Goal: Task Accomplishment & Management: Complete application form

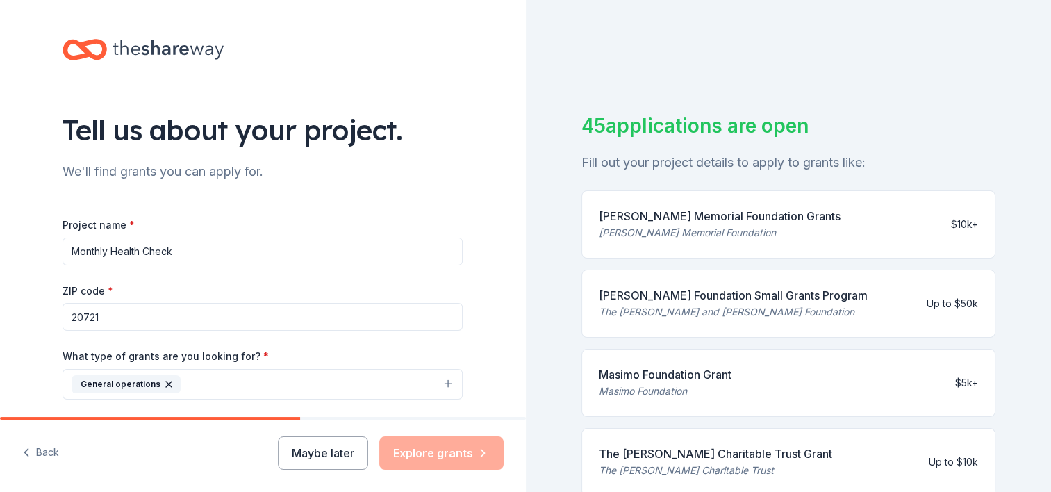
scroll to position [208, 0]
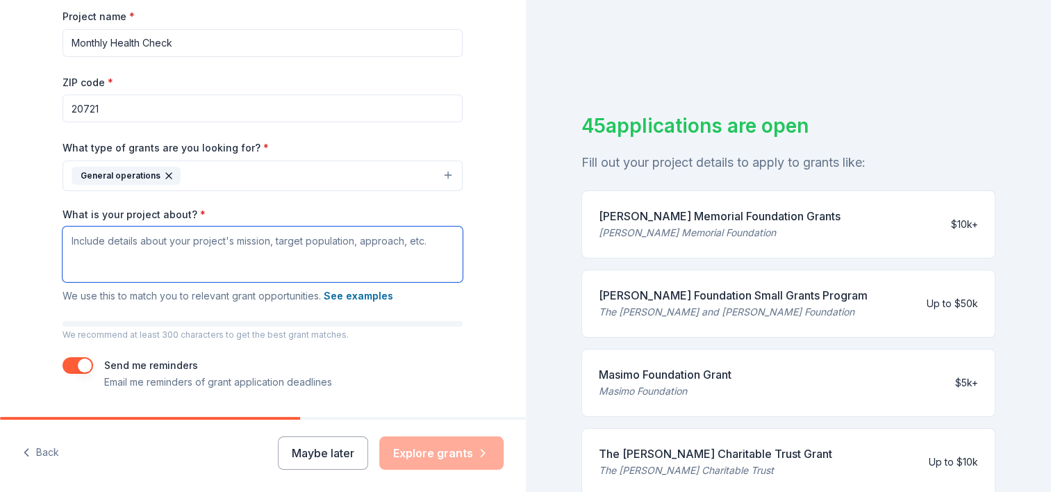
click at [213, 245] on textarea "What is your project about? *" at bounding box center [263, 255] width 400 height 56
paste textarea "Health Empowerment Network of [US_STATE] (HENM) is a nonprofit committed to imp…"
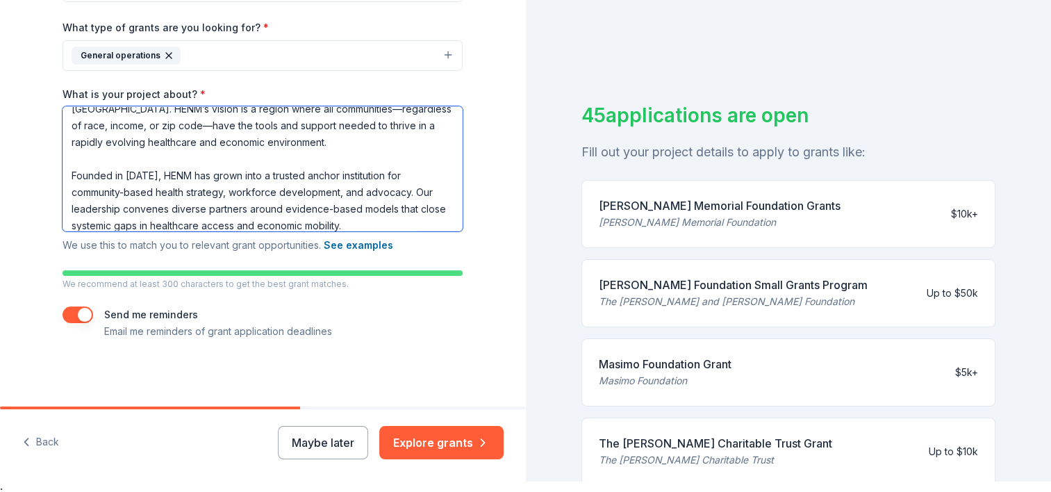
scroll to position [17, 0]
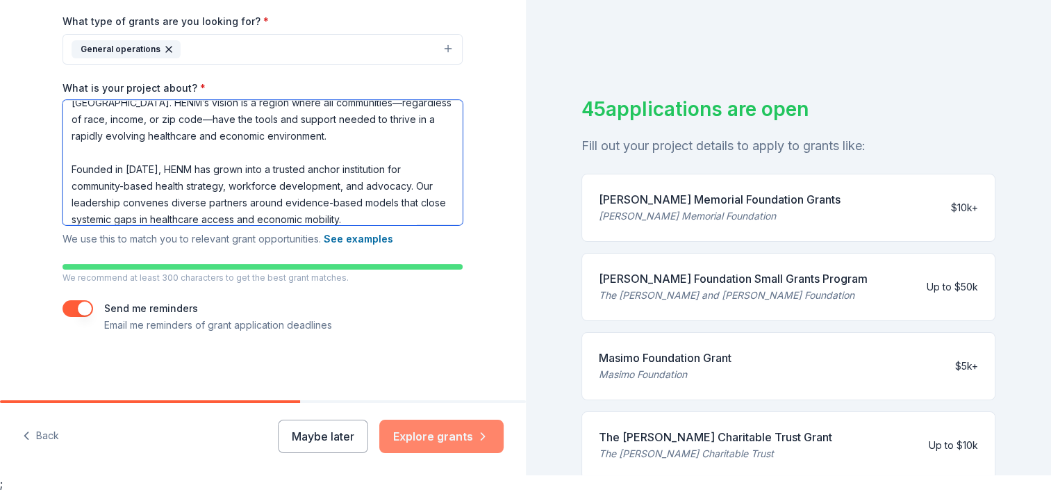
type textarea "Health Empowerment Network of [US_STATE] (HENM) is a nonprofit committed to imp…"
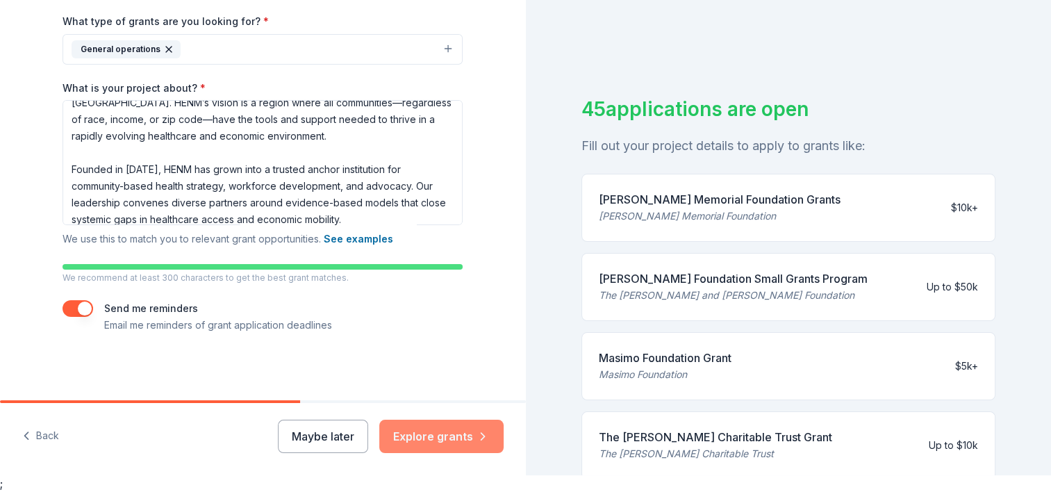
click at [441, 437] on button "Explore grants" at bounding box center [441, 436] width 124 height 33
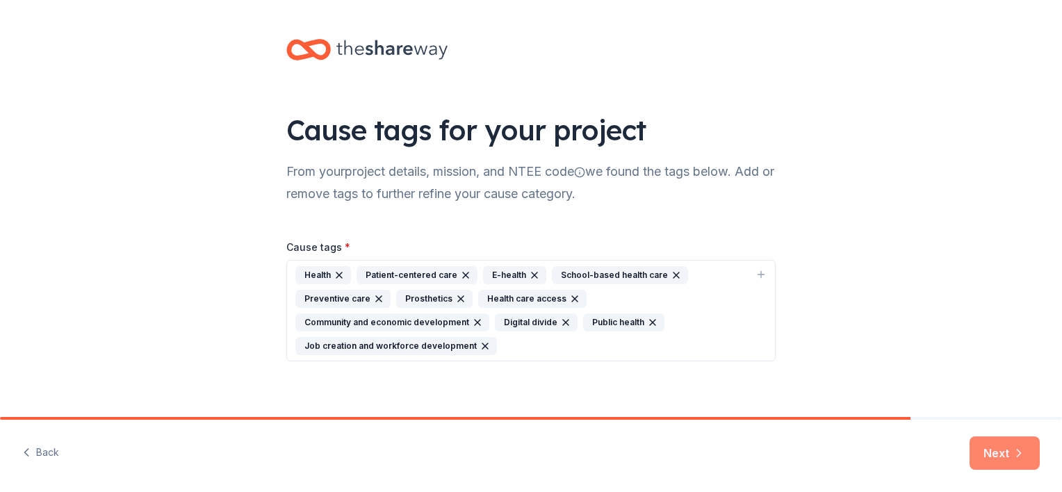
click at [988, 456] on button "Next" at bounding box center [1004, 452] width 70 height 33
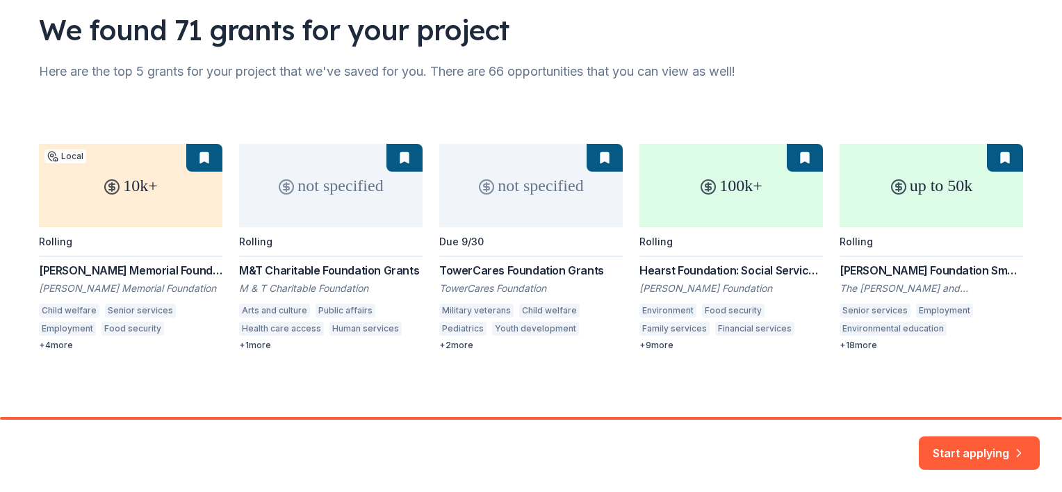
scroll to position [101, 0]
click at [1000, 164] on div "10k+ Local Rolling [PERSON_NAME] Memorial Foundation Grants [PERSON_NAME] Memor…" at bounding box center [531, 246] width 984 height 207
click at [998, 158] on div "10k+ Local Rolling [PERSON_NAME] Memorial Foundation Grants [PERSON_NAME] Memor…" at bounding box center [531, 246] width 984 height 207
